Goal: Information Seeking & Learning: Understand process/instructions

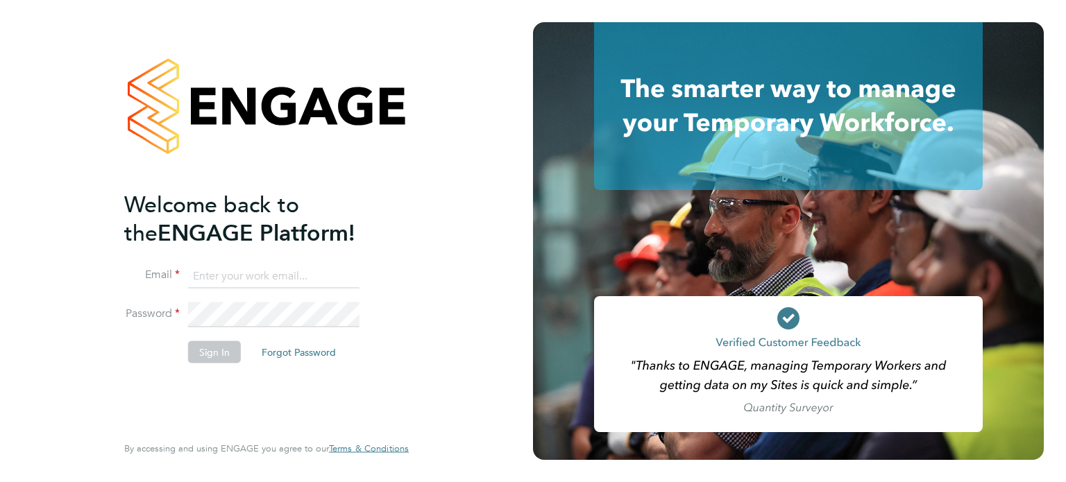
type input "[EMAIL_ADDRESS][DOMAIN_NAME]"
click at [287, 283] on input "[EMAIL_ADDRESS][DOMAIN_NAME]" at bounding box center [273, 276] width 171 height 25
click at [212, 351] on button "Sign In" at bounding box center [214, 352] width 53 height 22
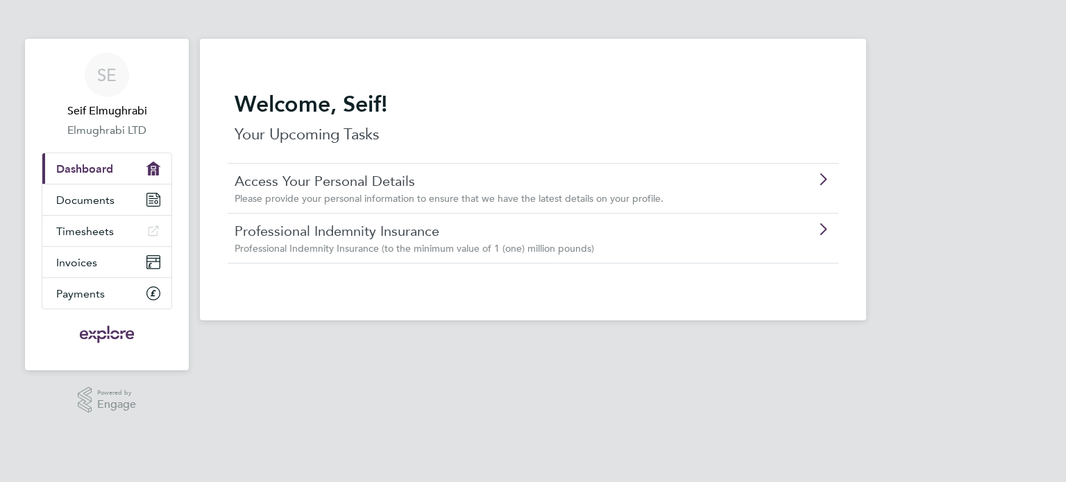
click at [467, 230] on link "Professional Indemnity Insurance" at bounding box center [494, 231] width 518 height 18
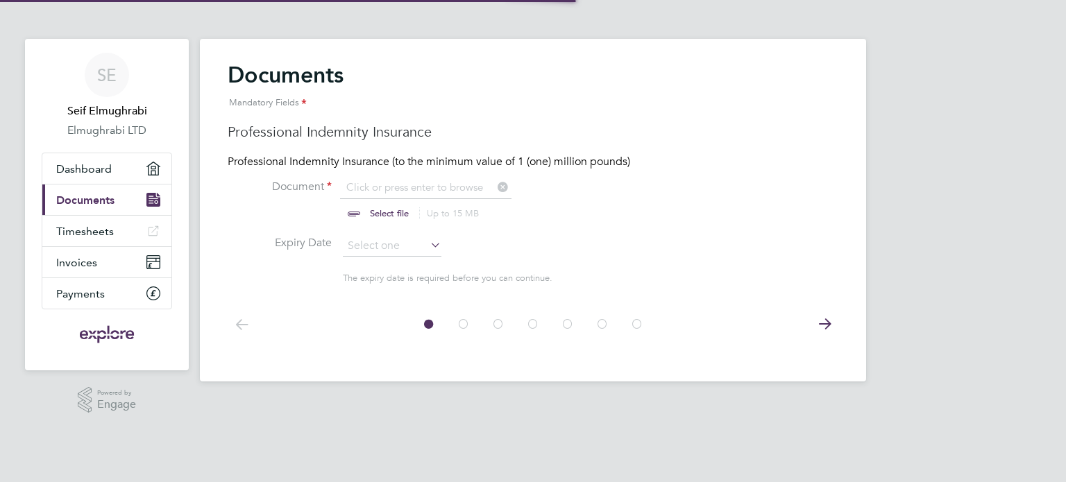
scroll to position [18, 172]
click at [827, 317] on icon at bounding box center [824, 324] width 28 height 31
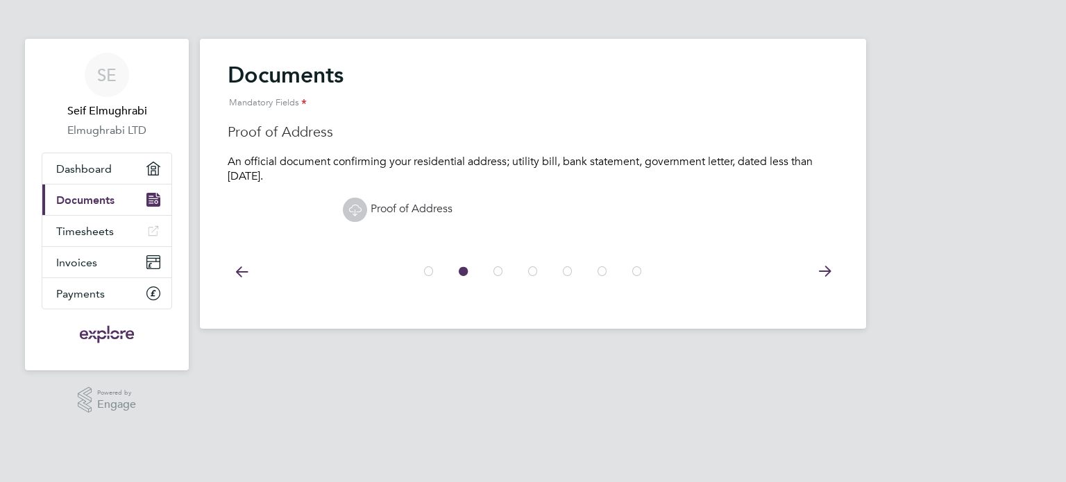
click at [826, 277] on icon at bounding box center [824, 271] width 28 height 31
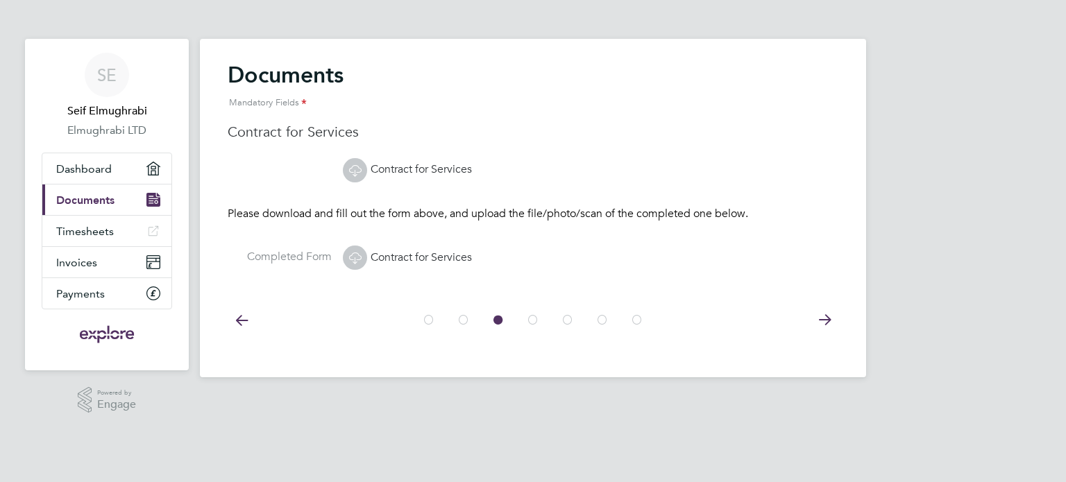
click at [825, 313] on icon at bounding box center [824, 320] width 28 height 31
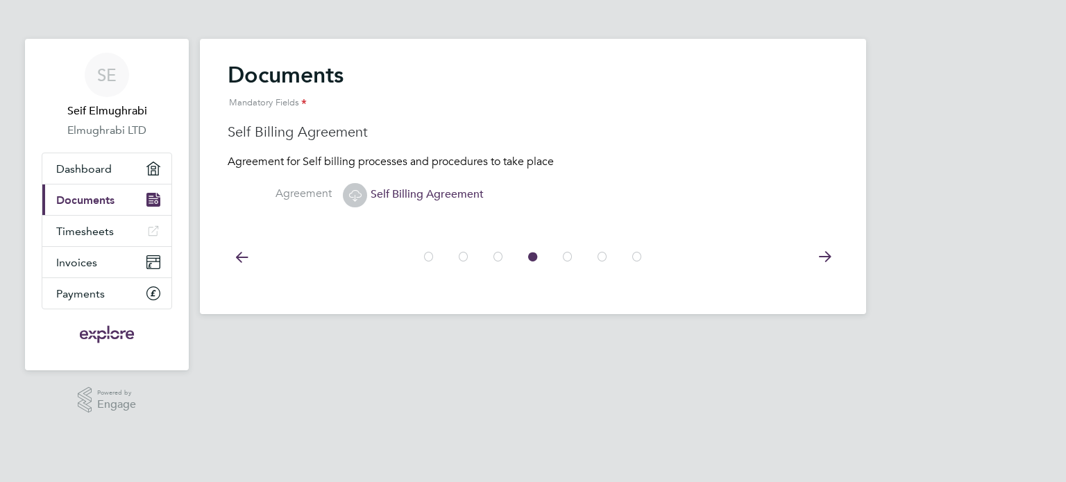
click at [825, 257] on icon at bounding box center [824, 256] width 28 height 31
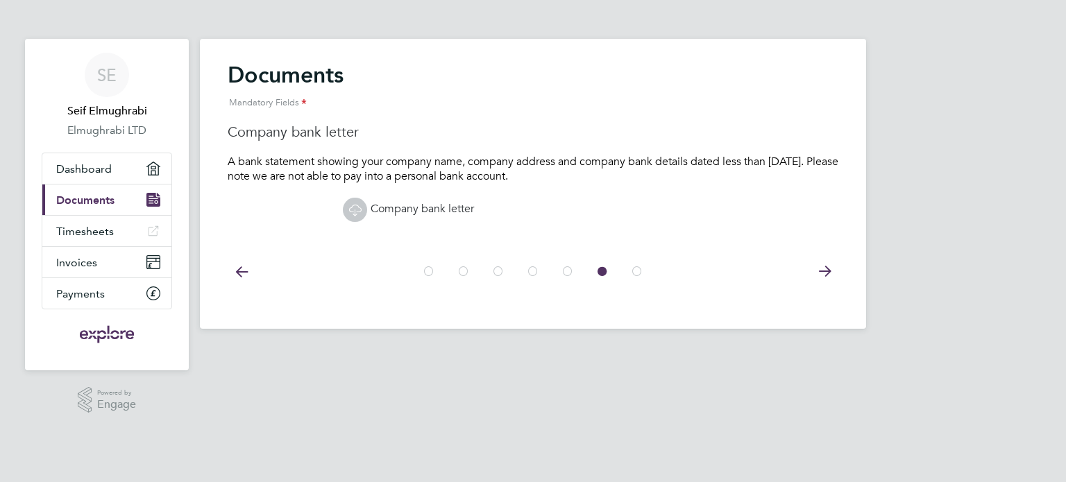
click at [825, 266] on icon at bounding box center [824, 271] width 28 height 31
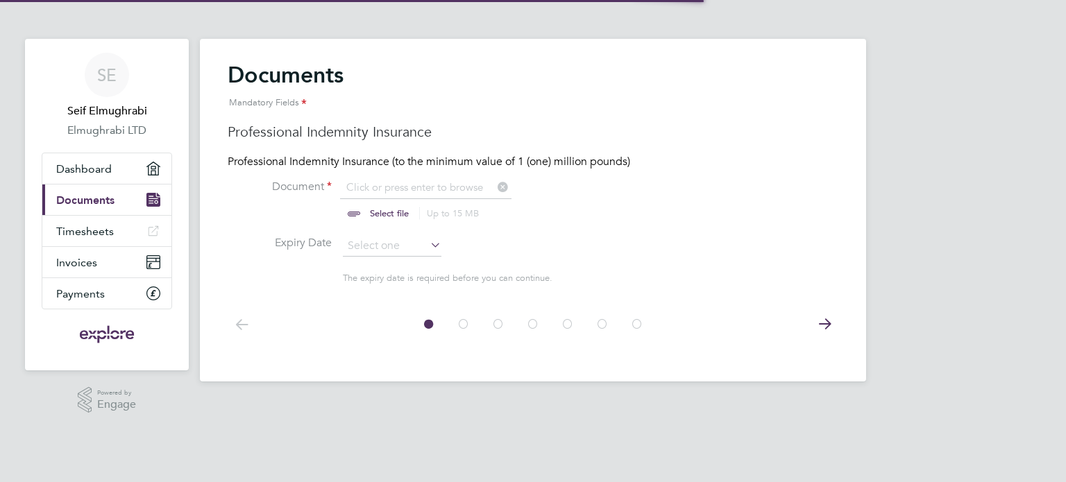
scroll to position [18, 172]
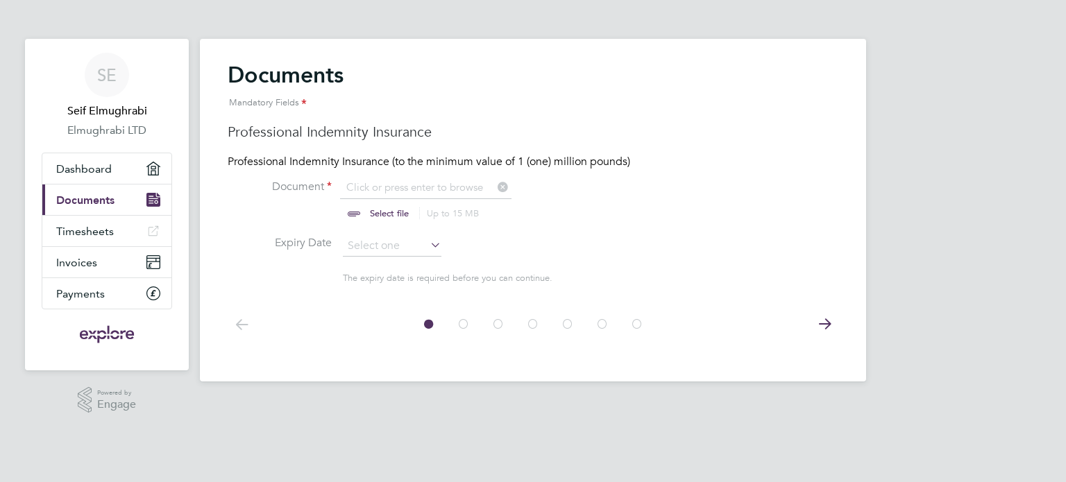
click at [829, 320] on icon at bounding box center [824, 324] width 28 height 31
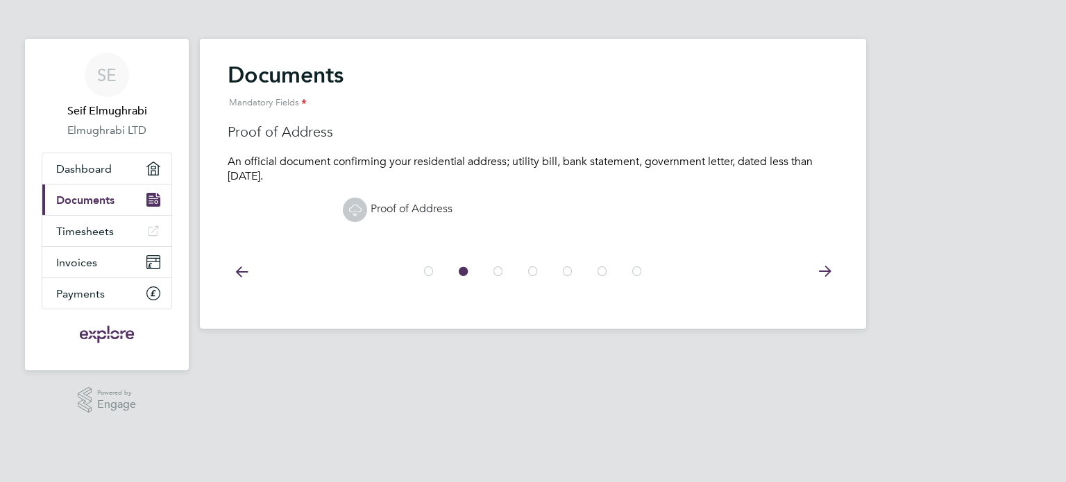
click at [827, 270] on icon at bounding box center [824, 271] width 28 height 31
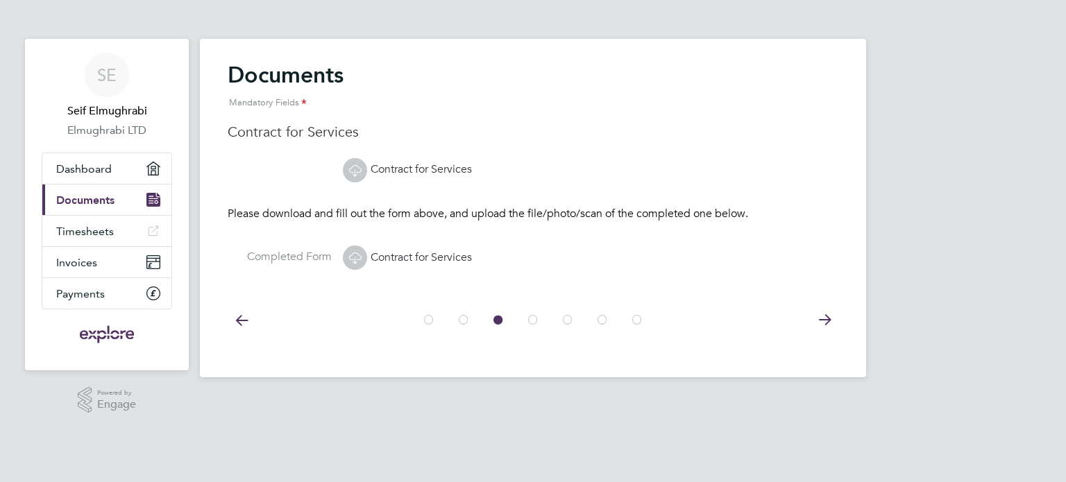
click at [827, 313] on icon at bounding box center [824, 320] width 28 height 31
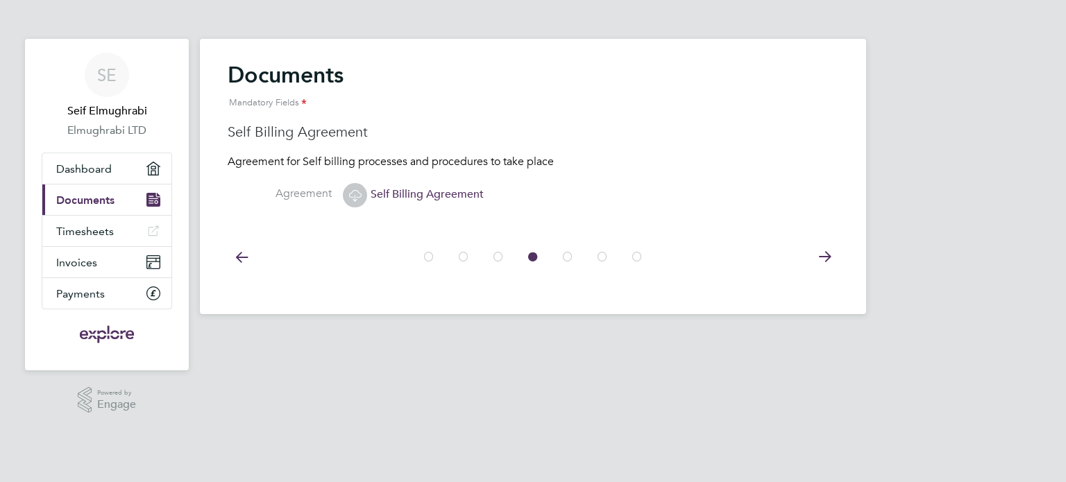
click at [824, 261] on icon at bounding box center [824, 256] width 28 height 31
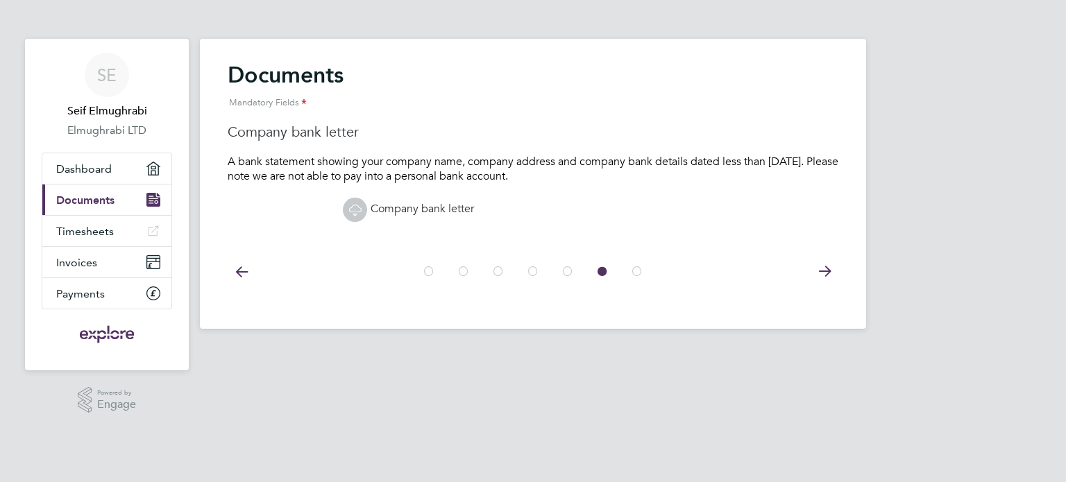
click at [824, 261] on icon at bounding box center [824, 271] width 28 height 31
